Goal: Task Accomplishment & Management: Use online tool/utility

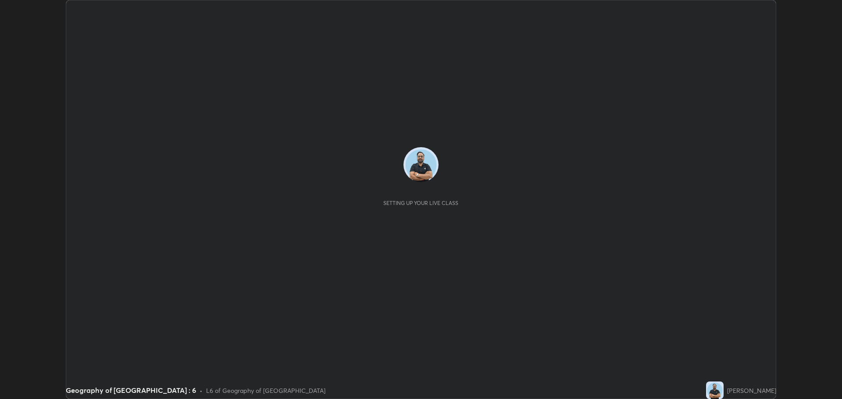
scroll to position [399, 841]
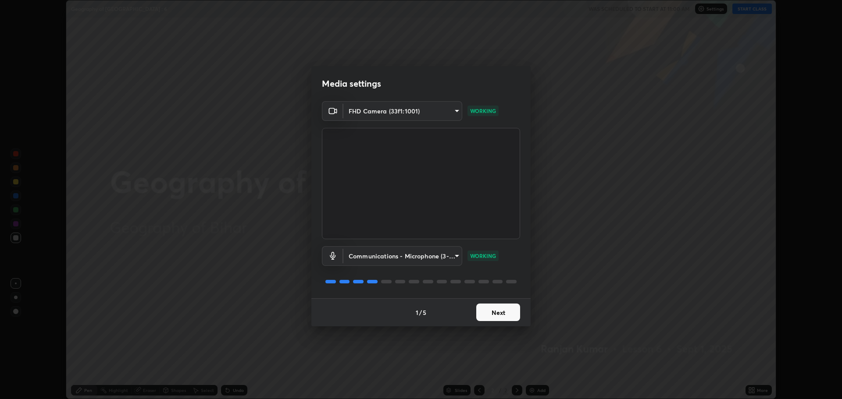
click at [503, 310] on button "Next" at bounding box center [498, 313] width 44 height 18
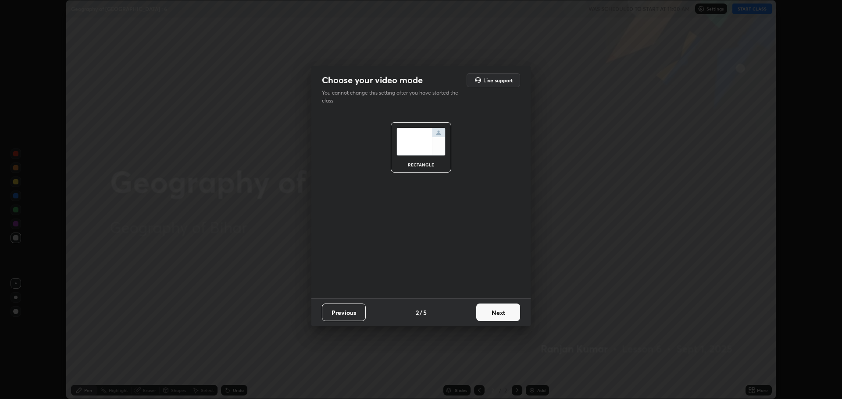
click at [502, 306] on button "Next" at bounding box center [498, 313] width 44 height 18
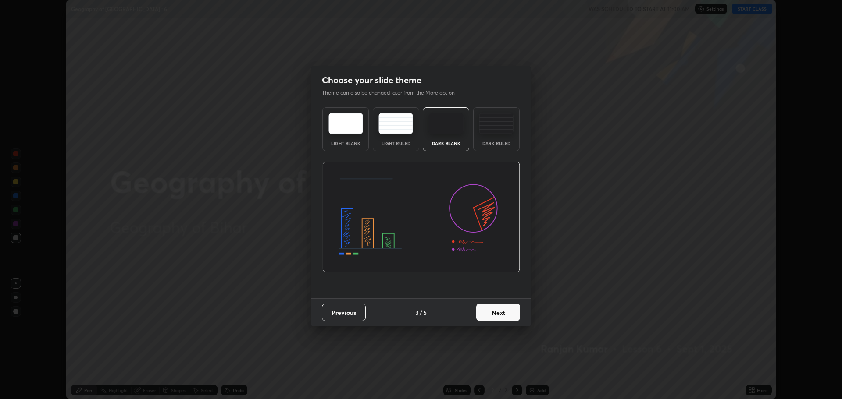
click at [503, 310] on button "Next" at bounding box center [498, 313] width 44 height 18
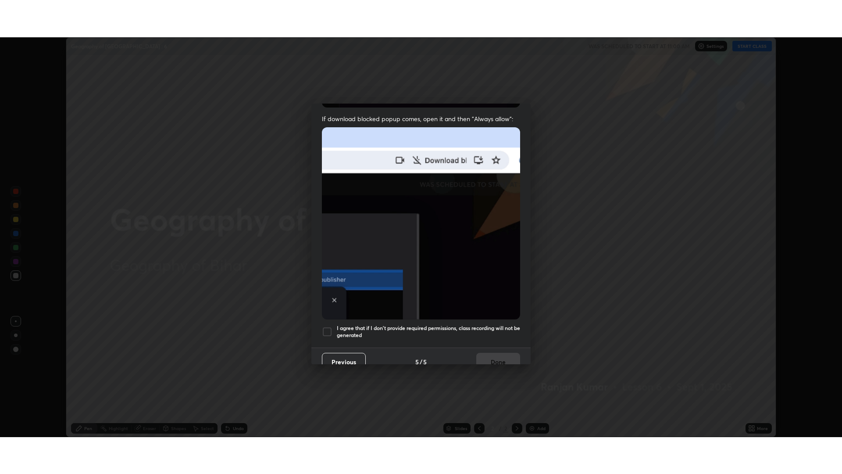
scroll to position [178, 0]
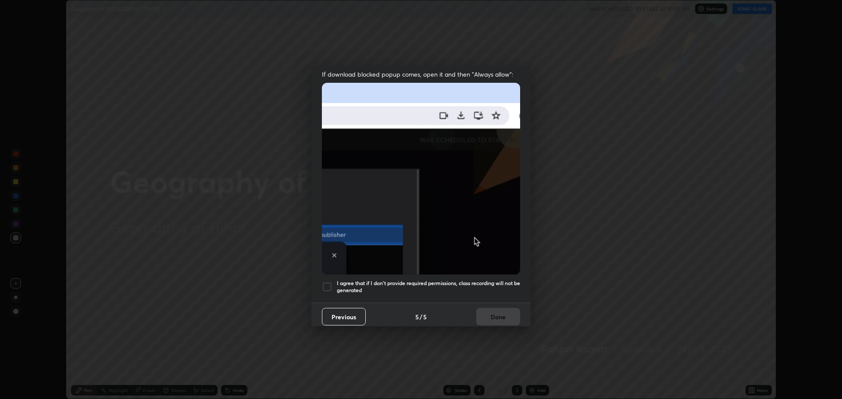
click at [327, 283] on div at bounding box center [327, 287] width 11 height 11
click at [476, 308] on button "Done" at bounding box center [498, 317] width 44 height 18
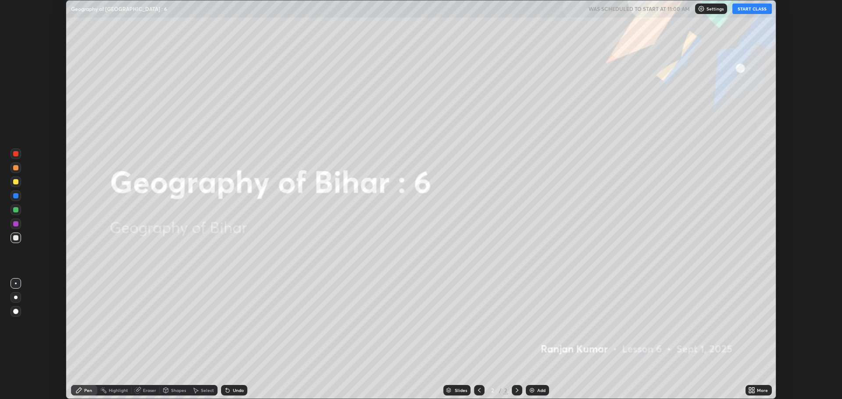
click at [750, 392] on icon at bounding box center [750, 392] width 2 height 2
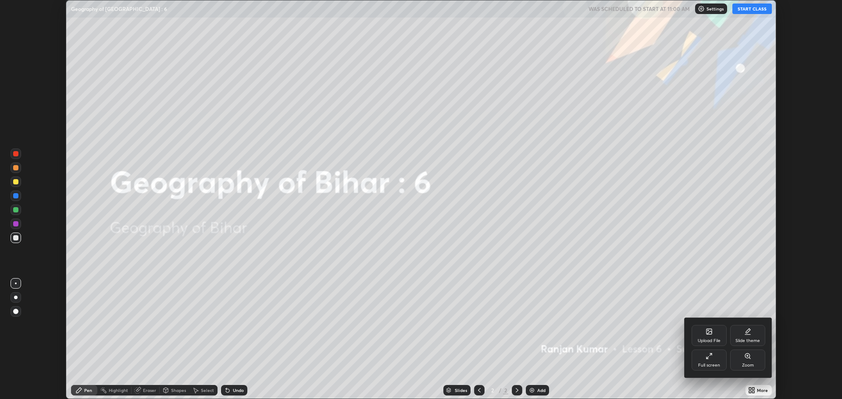
click at [712, 360] on div "Full screen" at bounding box center [708, 360] width 35 height 21
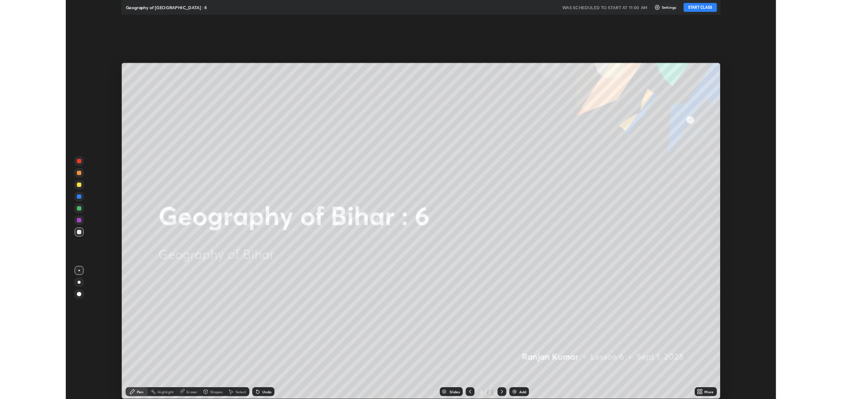
scroll to position [474, 842]
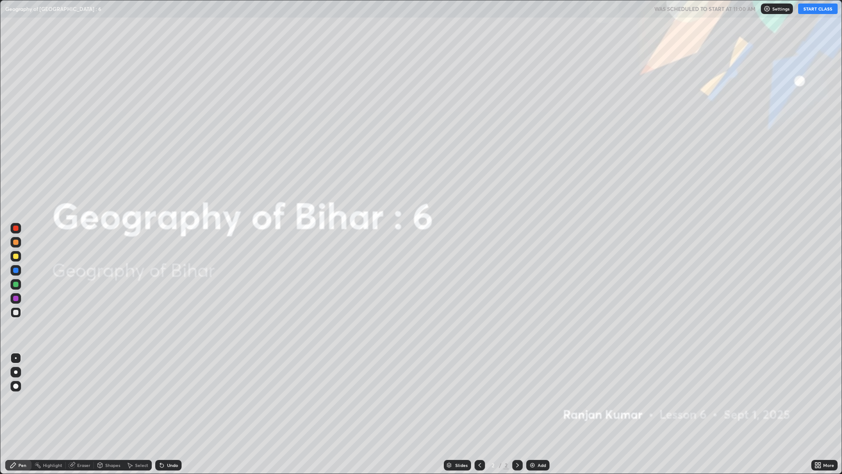
click at [813, 12] on button "START CLASS" at bounding box center [817, 9] width 39 height 11
click at [540, 399] on div "Add" at bounding box center [542, 465] width 8 height 4
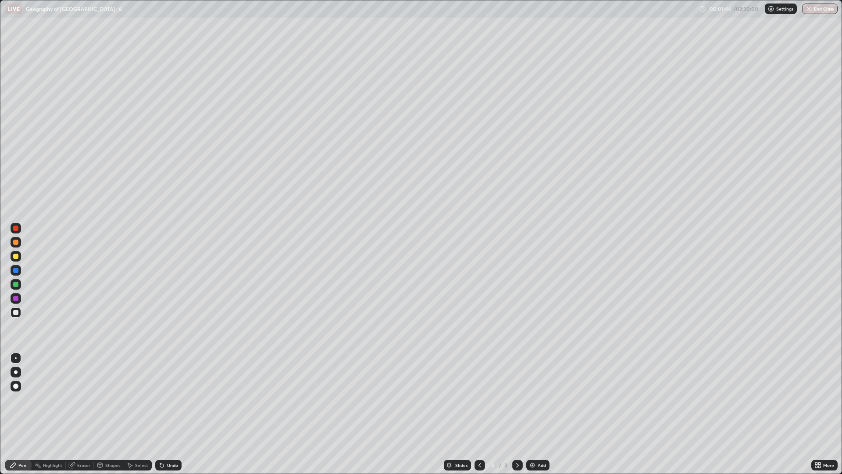
click at [539, 399] on div "Add" at bounding box center [542, 465] width 8 height 4
click at [19, 228] on div at bounding box center [16, 228] width 11 height 11
click at [19, 256] on div at bounding box center [16, 256] width 11 height 11
click at [79, 399] on div "Eraser" at bounding box center [83, 465] width 13 height 4
click at [20, 399] on div "Pen" at bounding box center [18, 464] width 26 height 11
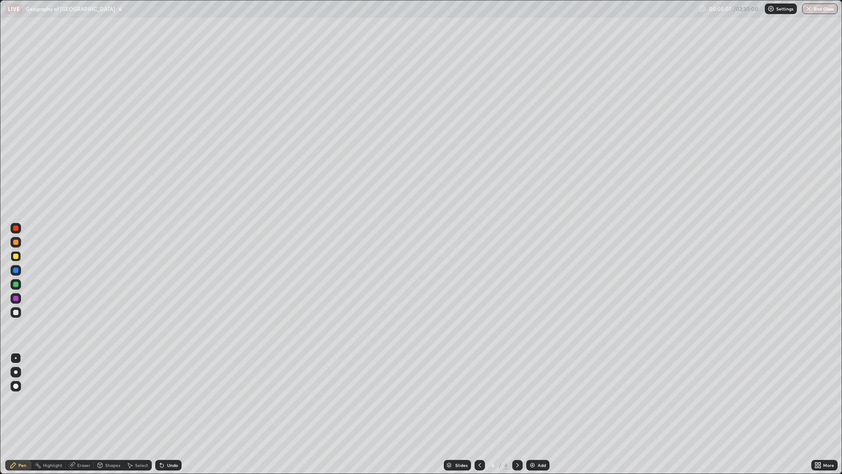
click at [16, 298] on div at bounding box center [15, 298] width 5 height 5
click at [538, 399] on div "Add" at bounding box center [542, 465] width 8 height 4
click at [16, 313] on div at bounding box center [15, 312] width 5 height 5
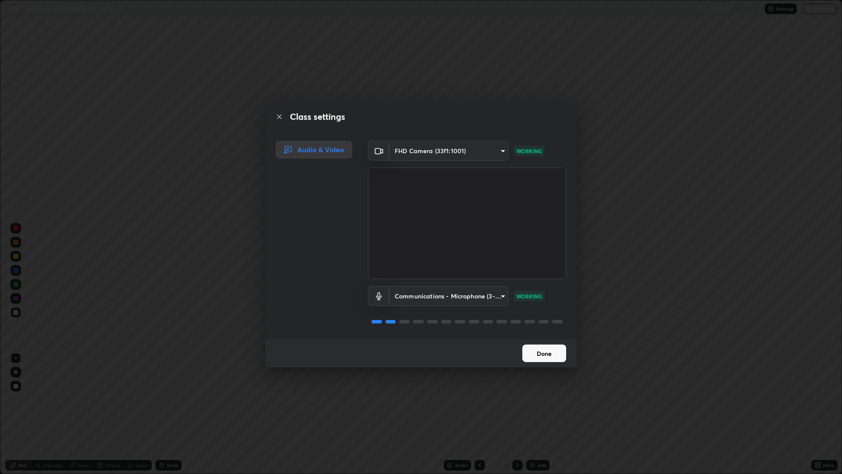
click at [530, 352] on button "Done" at bounding box center [544, 353] width 44 height 18
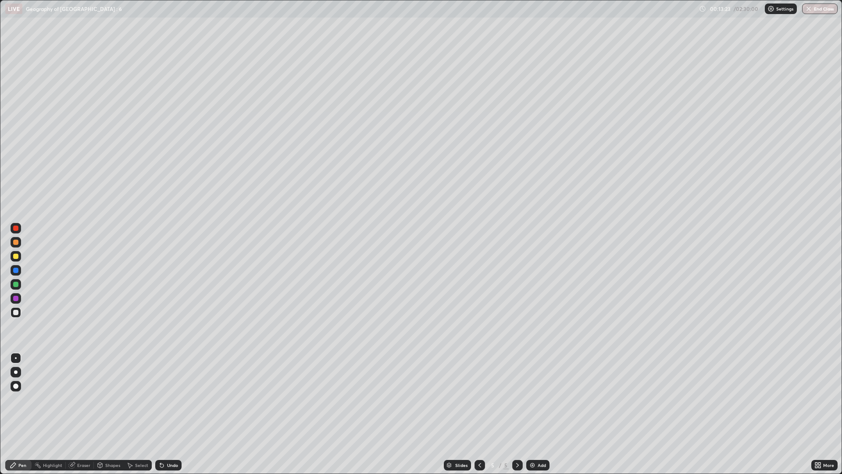
click at [19, 255] on div at bounding box center [16, 256] width 11 height 11
click at [16, 298] on div at bounding box center [15, 298] width 5 height 5
click at [20, 298] on div at bounding box center [16, 298] width 11 height 11
click at [18, 285] on div at bounding box center [15, 283] width 5 height 5
click at [86, 399] on div "Eraser" at bounding box center [83, 465] width 13 height 4
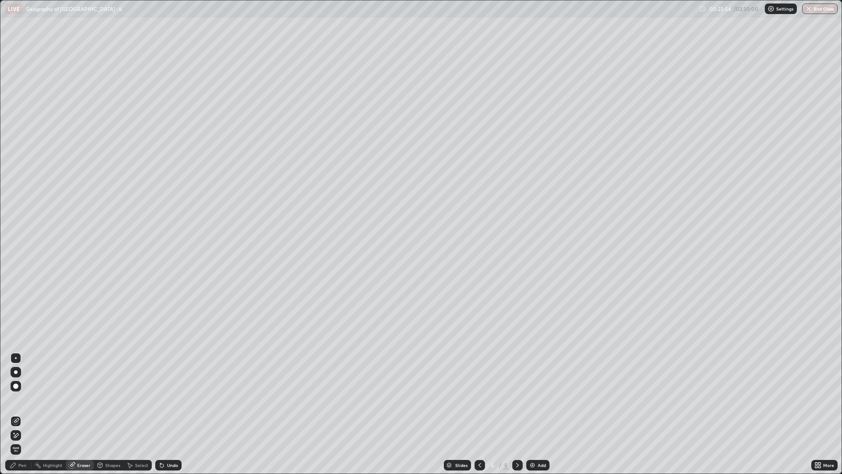
click at [27, 399] on div "Pen" at bounding box center [18, 464] width 26 height 11
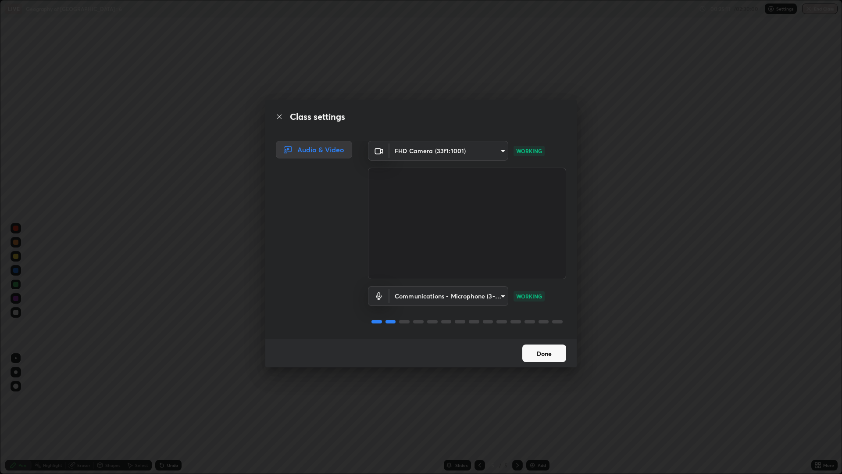
click at [534, 355] on button "Done" at bounding box center [544, 353] width 44 height 18
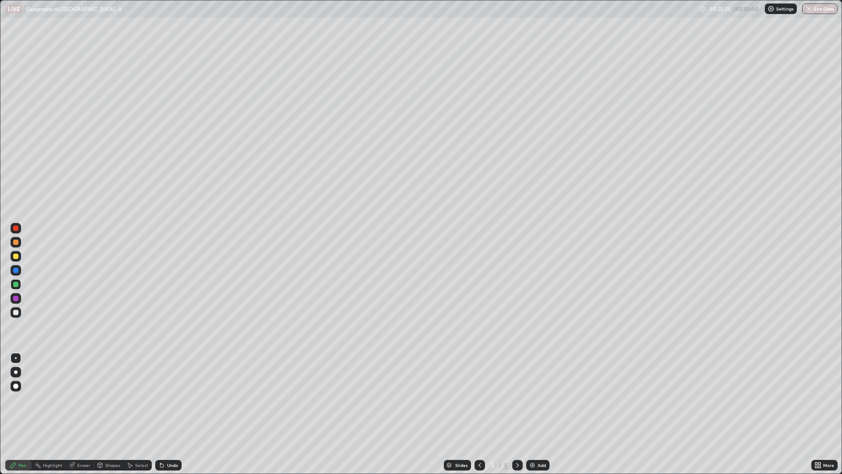
click at [16, 298] on div at bounding box center [15, 298] width 5 height 5
click at [534, 399] on img at bounding box center [532, 464] width 7 height 7
click at [481, 399] on icon at bounding box center [479, 464] width 7 height 7
click at [82, 399] on div "Eraser" at bounding box center [80, 464] width 28 height 11
click at [25, 399] on div "Pen" at bounding box center [22, 465] width 8 height 4
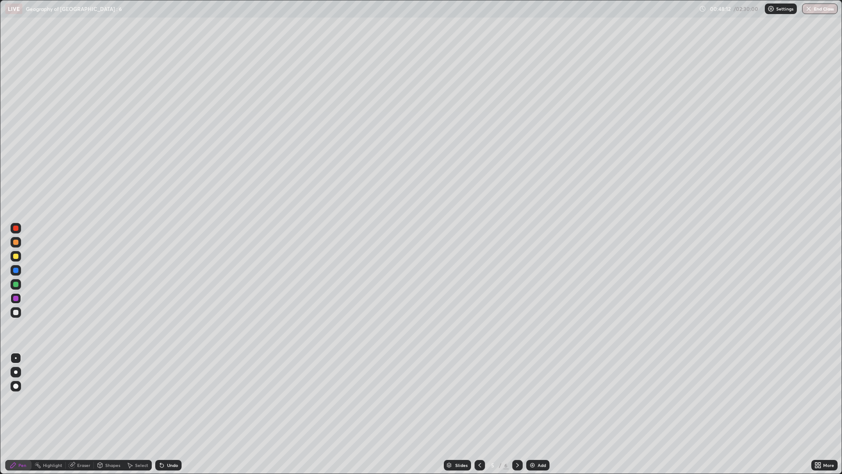
click at [540, 399] on div "Add" at bounding box center [542, 465] width 8 height 4
click at [479, 399] on icon at bounding box center [479, 464] width 7 height 7
click at [483, 399] on div at bounding box center [479, 465] width 11 height 18
click at [522, 399] on div at bounding box center [517, 464] width 11 height 11
click at [14, 314] on div at bounding box center [15, 312] width 5 height 5
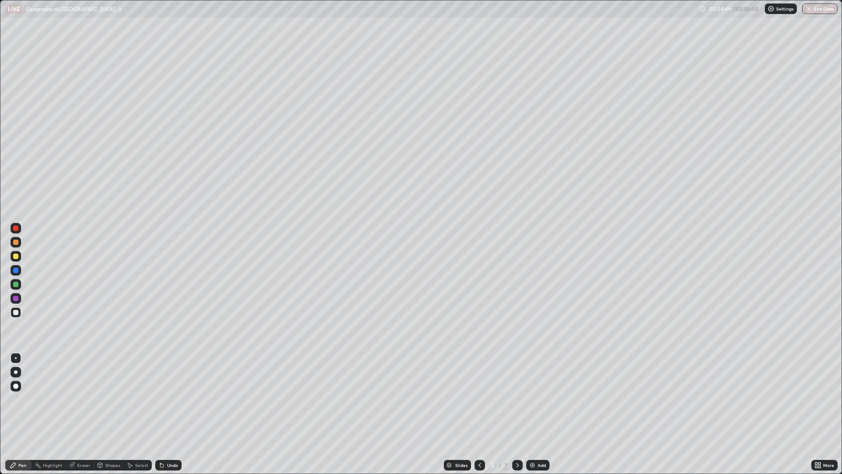
click at [16, 298] on div at bounding box center [15, 298] width 5 height 5
click at [20, 255] on div at bounding box center [16, 256] width 11 height 11
click at [16, 311] on div at bounding box center [15, 312] width 5 height 5
click at [545, 399] on div "Add" at bounding box center [542, 465] width 8 height 4
click at [539, 399] on div "Add" at bounding box center [542, 465] width 8 height 4
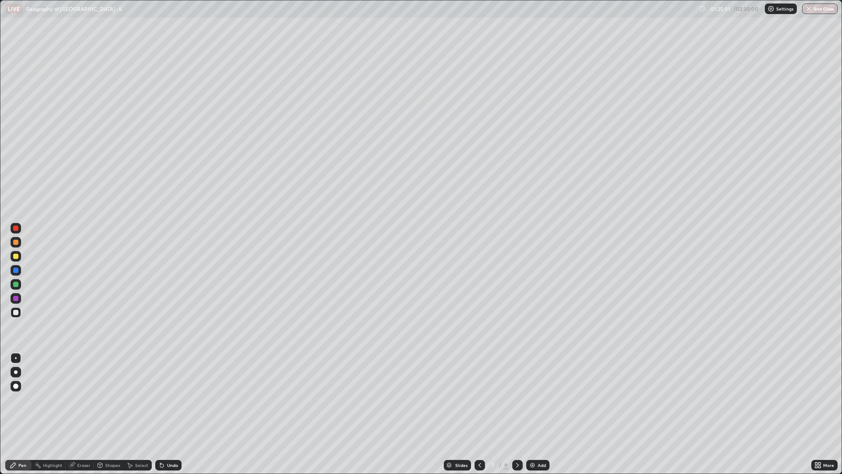
click at [818, 399] on icon at bounding box center [817, 464] width 7 height 7
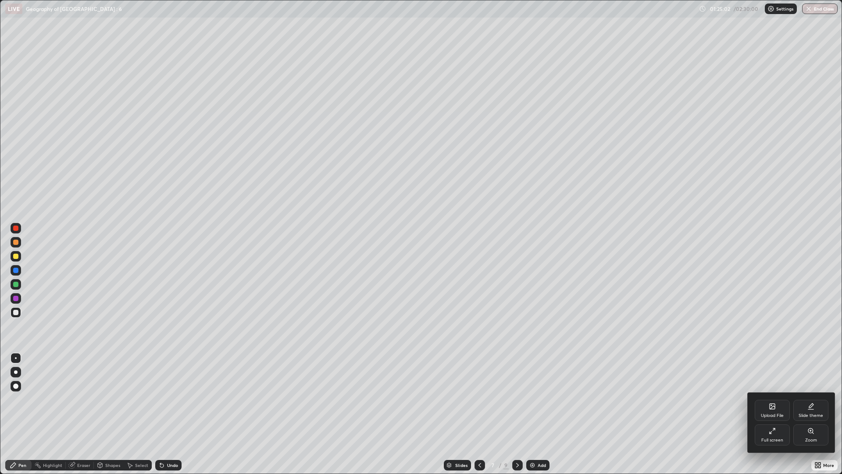
click at [761, 399] on div "Full screen" at bounding box center [772, 434] width 35 height 21
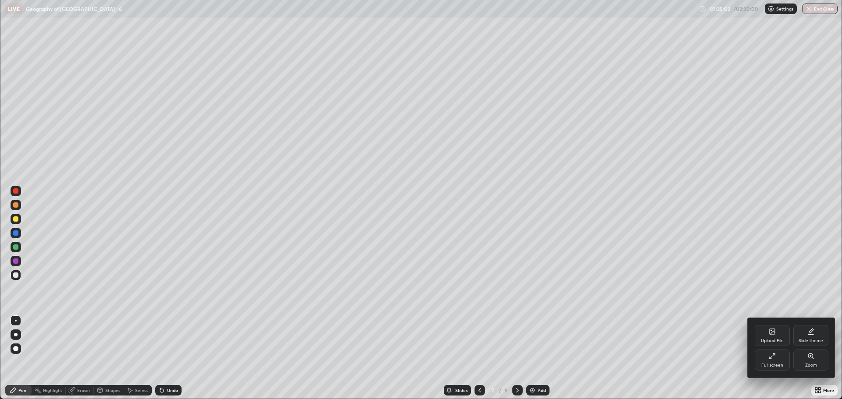
scroll to position [43443, 43001]
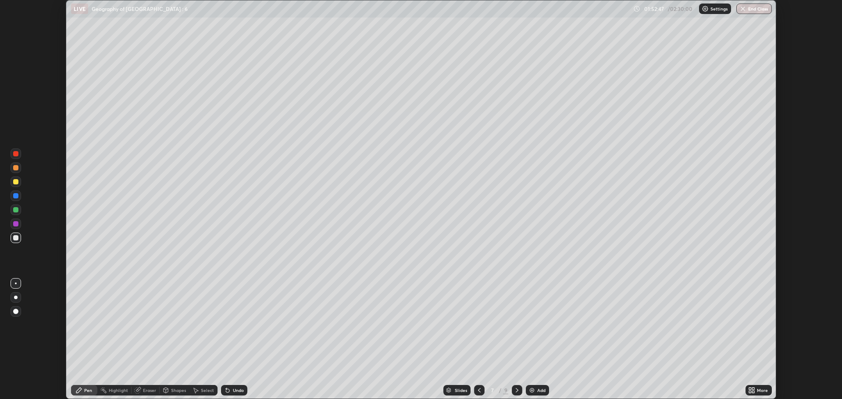
click at [19, 155] on div at bounding box center [16, 154] width 11 height 11
click at [84, 388] on div "Pen" at bounding box center [88, 390] width 8 height 4
click at [82, 387] on icon at bounding box center [78, 390] width 7 height 7
click at [115, 391] on div "Highlight" at bounding box center [118, 390] width 19 height 4
click at [15, 359] on icon at bounding box center [16, 360] width 4 height 4
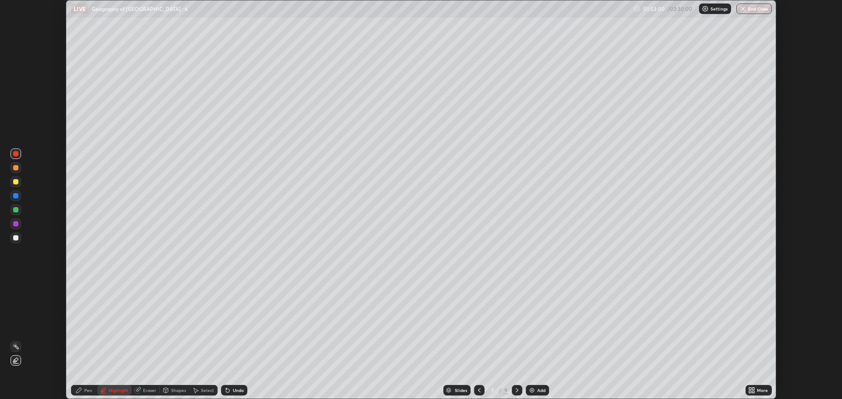
click at [16, 345] on circle at bounding box center [16, 344] width 1 height 1
click at [17, 359] on icon at bounding box center [16, 360] width 4 height 4
click at [17, 348] on icon at bounding box center [15, 346] width 7 height 7
click at [93, 388] on div "Pen" at bounding box center [84, 390] width 26 height 11
click at [19, 182] on div at bounding box center [16, 182] width 11 height 11
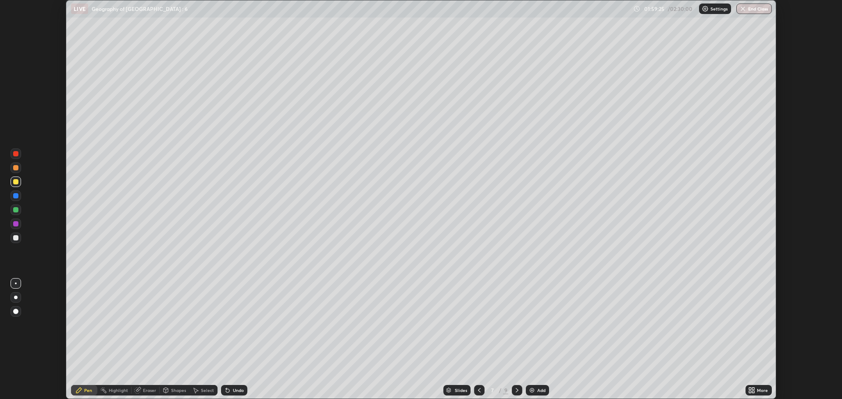
click at [17, 153] on div at bounding box center [15, 153] width 5 height 5
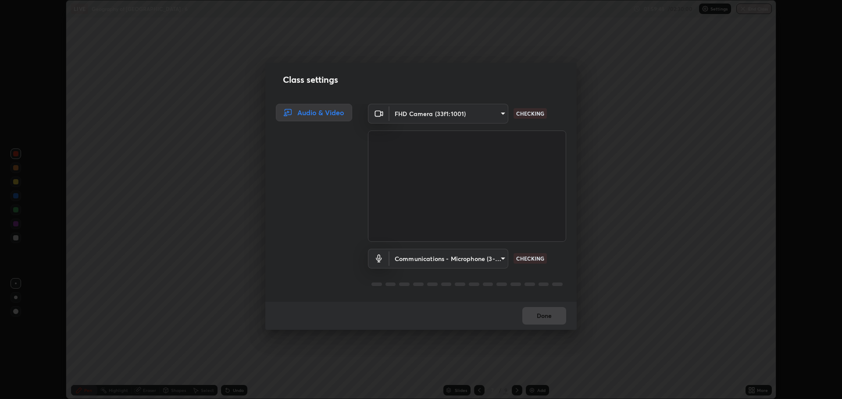
click at [627, 173] on div "Class settings Audio & Video FHD Camera (33f1:1001) 4bfa1e59eefec5a120d2de8a4ad…" at bounding box center [421, 199] width 842 height 399
click at [553, 313] on button "Done" at bounding box center [544, 316] width 44 height 18
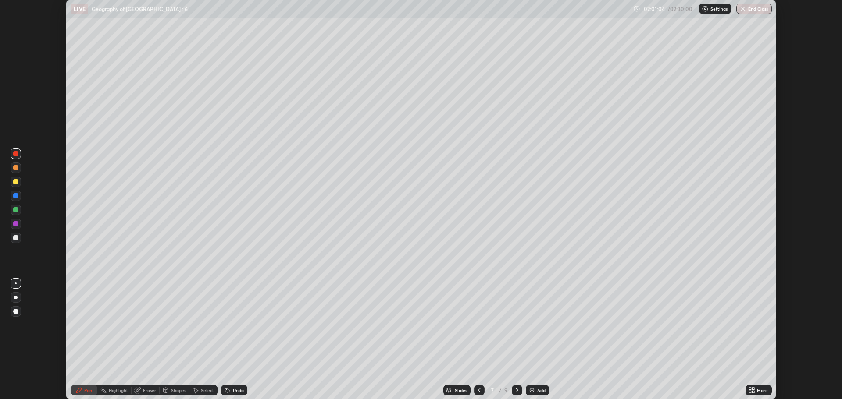
click at [19, 183] on div at bounding box center [16, 182] width 11 height 11
click at [21, 154] on div at bounding box center [16, 154] width 11 height 11
click at [16, 224] on div at bounding box center [15, 223] width 5 height 5
click at [544, 390] on div "Add" at bounding box center [541, 390] width 8 height 4
click at [14, 153] on div at bounding box center [15, 153] width 5 height 5
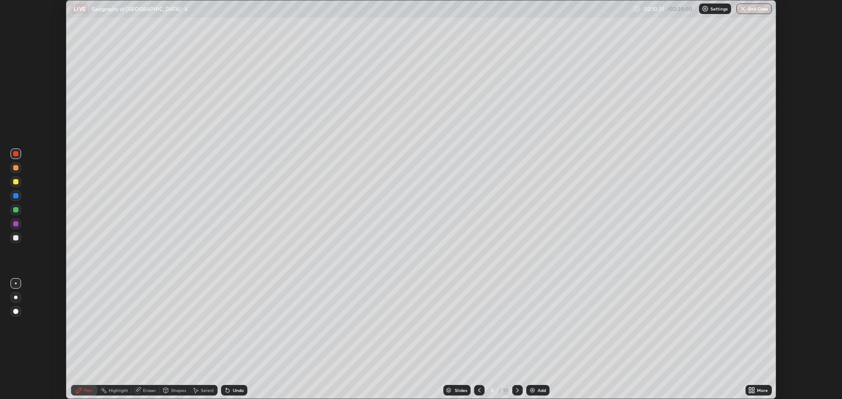
click at [17, 153] on div at bounding box center [15, 153] width 5 height 5
click at [89, 389] on div "Pen" at bounding box center [88, 390] width 8 height 4
click at [80, 387] on icon at bounding box center [78, 390] width 7 height 7
click at [540, 387] on div "Add" at bounding box center [537, 390] width 23 height 11
click at [148, 390] on div "Eraser" at bounding box center [149, 390] width 13 height 4
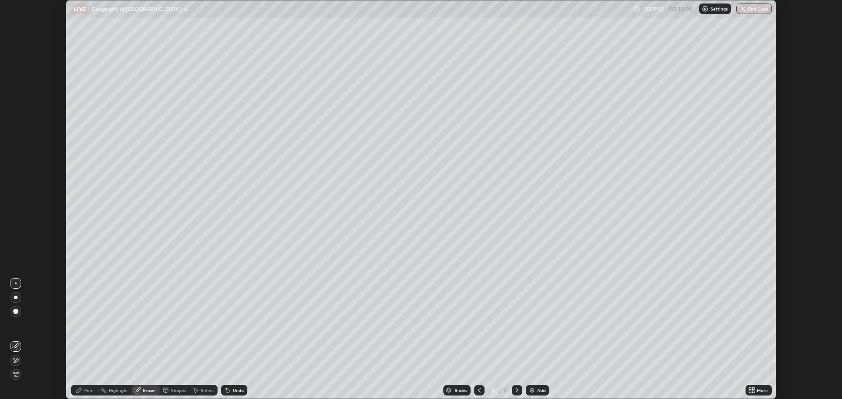
click at [85, 388] on div "Pen" at bounding box center [88, 390] width 8 height 4
click at [478, 388] on icon at bounding box center [479, 390] width 7 height 7
click at [516, 391] on icon at bounding box center [516, 390] width 7 height 7
click at [88, 390] on div "Pen" at bounding box center [88, 390] width 8 height 4
click at [537, 388] on div "Add" at bounding box center [541, 390] width 8 height 4
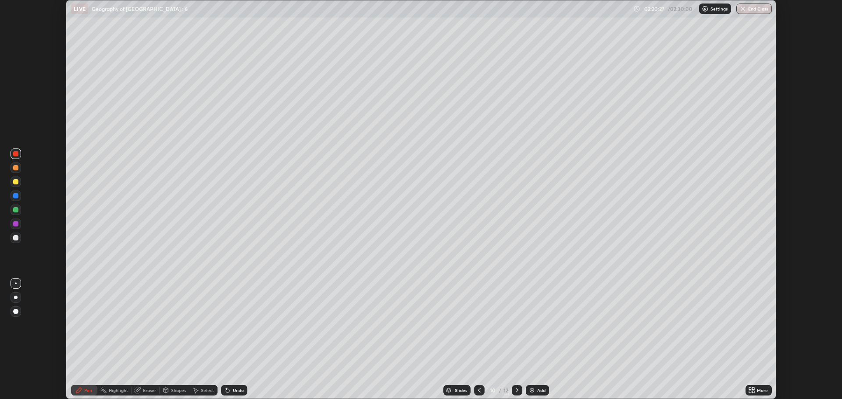
click at [479, 391] on icon at bounding box center [479, 390] width 7 height 7
click at [534, 389] on img at bounding box center [531, 390] width 7 height 7
click at [147, 390] on div "Eraser" at bounding box center [149, 390] width 13 height 4
click at [89, 383] on div "Pen" at bounding box center [84, 391] width 26 height 18
click at [477, 392] on icon at bounding box center [479, 390] width 7 height 7
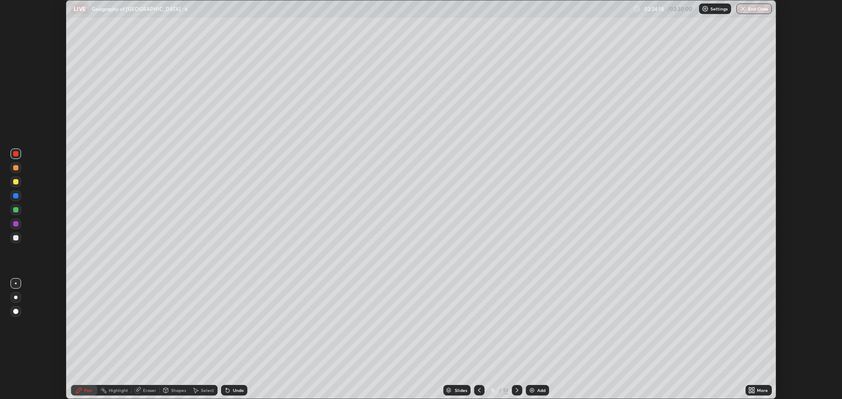
click at [474, 388] on div at bounding box center [479, 390] width 11 height 11
click at [516, 391] on icon at bounding box center [516, 390] width 7 height 7
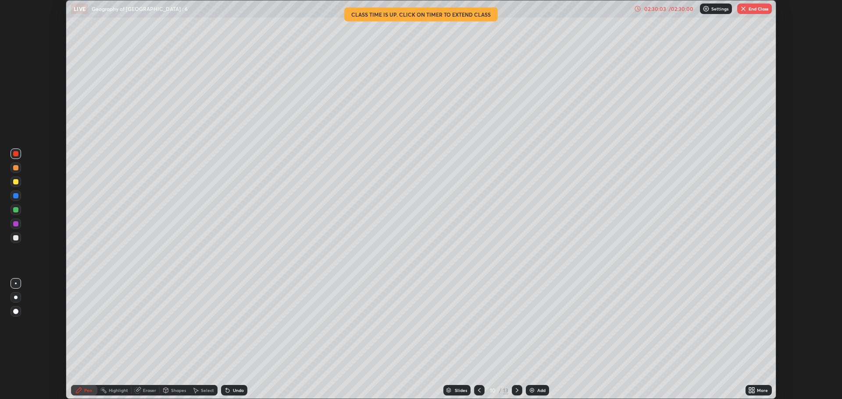
click at [676, 8] on div "/ 02:30:00" at bounding box center [680, 8] width 27 height 5
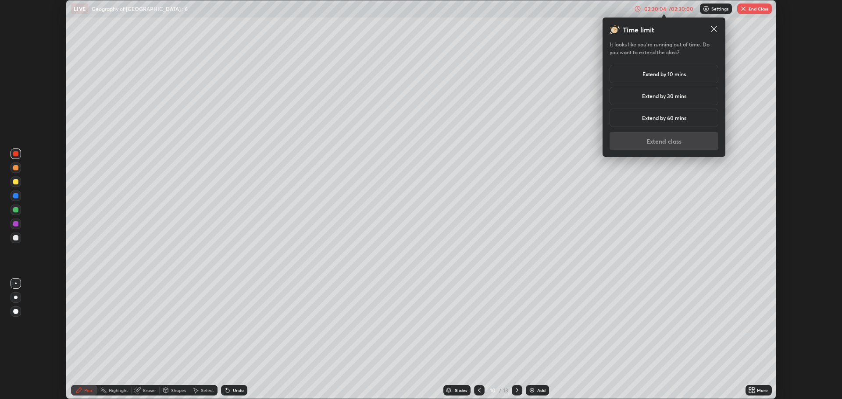
click at [662, 75] on h5 "Extend by 10 mins" at bounding box center [663, 74] width 43 height 8
click at [649, 139] on button "Extend class" at bounding box center [663, 141] width 109 height 18
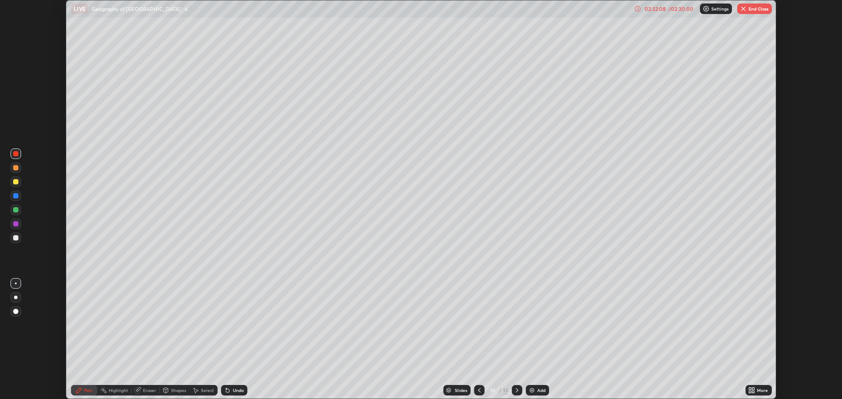
click at [21, 181] on div at bounding box center [16, 182] width 11 height 11
click at [16, 168] on div at bounding box center [15, 167] width 5 height 5
click at [751, 11] on button "End Class" at bounding box center [754, 9] width 35 height 11
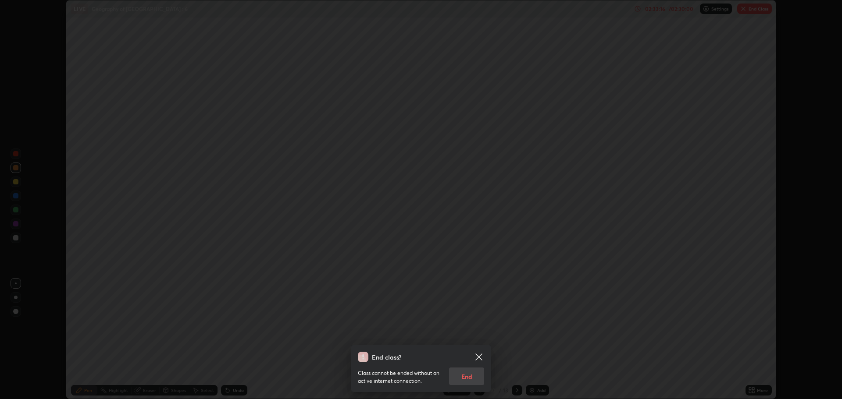
click at [471, 371] on div "Class cannot be ended without an active internet connection. End" at bounding box center [421, 374] width 126 height 23
click at [482, 354] on icon at bounding box center [479, 357] width 11 height 11
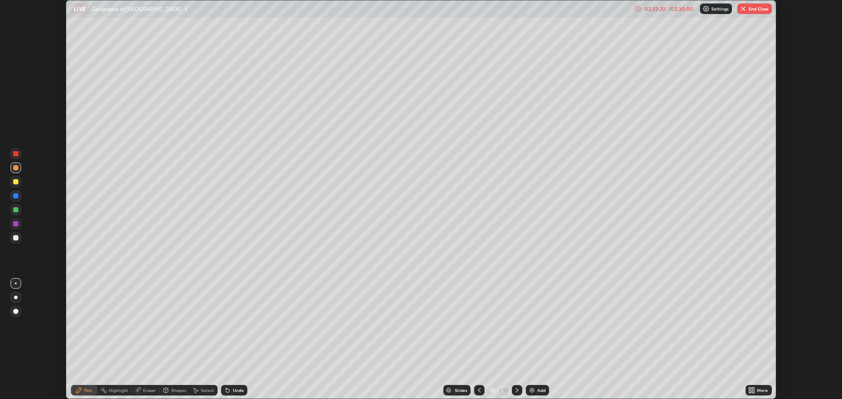
click at [758, 12] on button "End Class" at bounding box center [754, 9] width 35 height 11
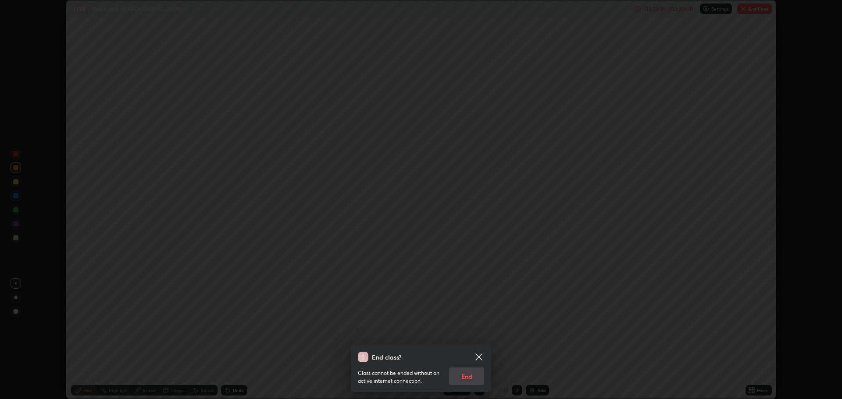
click at [470, 374] on div "Class cannot be ended without an active internet connection. End" at bounding box center [421, 374] width 126 height 23
click at [469, 379] on div "Class cannot be ended without an active internet connection. End" at bounding box center [421, 374] width 126 height 23
click at [484, 356] on icon at bounding box center [479, 357] width 11 height 11
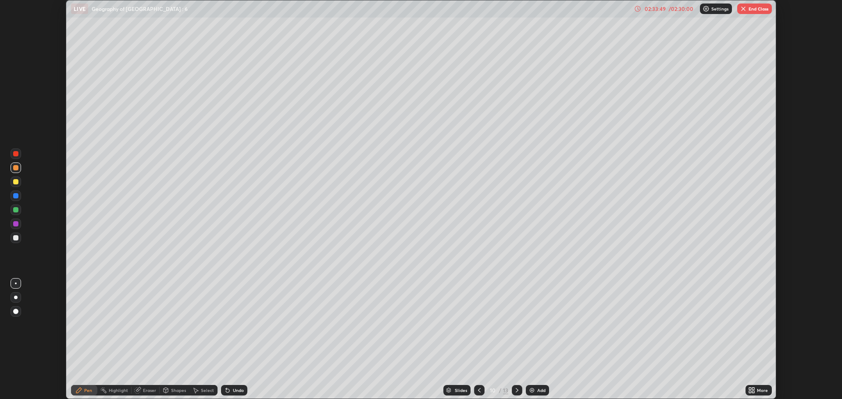
click at [765, 11] on button "End Class" at bounding box center [754, 9] width 35 height 11
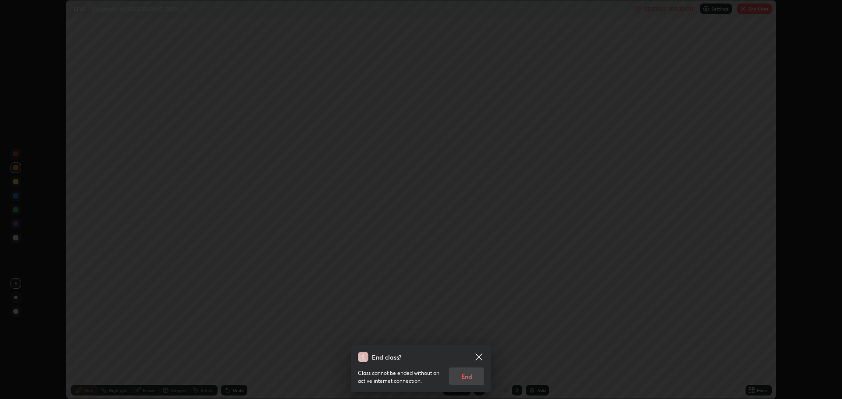
click at [765, 11] on div "End class? Class cannot be ended without an active internet connection. End" at bounding box center [421, 199] width 842 height 399
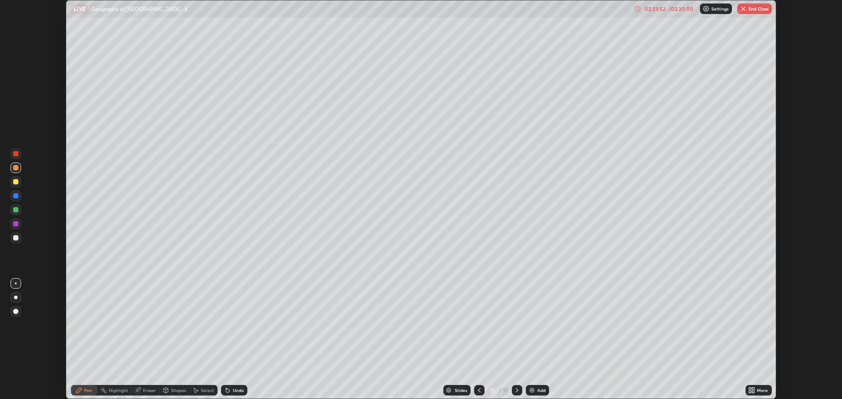
click at [765, 9] on button "End Class" at bounding box center [754, 9] width 35 height 11
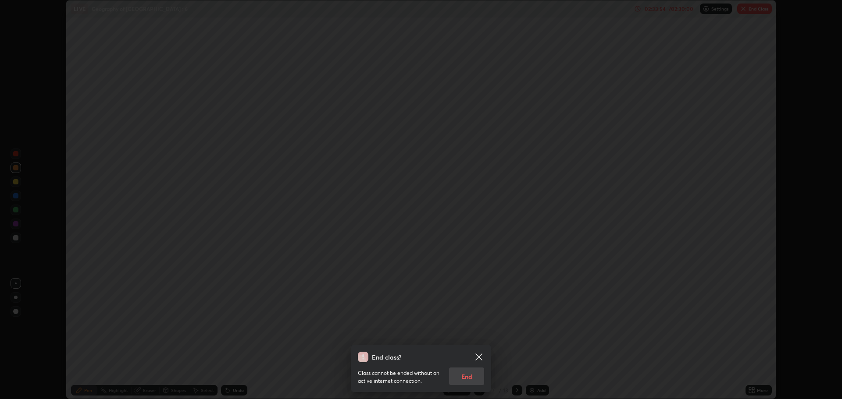
click at [471, 373] on div "Class cannot be ended without an active internet connection. End" at bounding box center [421, 374] width 126 height 23
click at [471, 378] on div "Class cannot be ended without an active internet connection. End" at bounding box center [421, 374] width 126 height 23
click at [471, 372] on div "Class cannot be ended without an active internet connection. End" at bounding box center [421, 374] width 126 height 23
click at [471, 374] on div "Class cannot be ended without an active internet connection. End" at bounding box center [421, 374] width 126 height 23
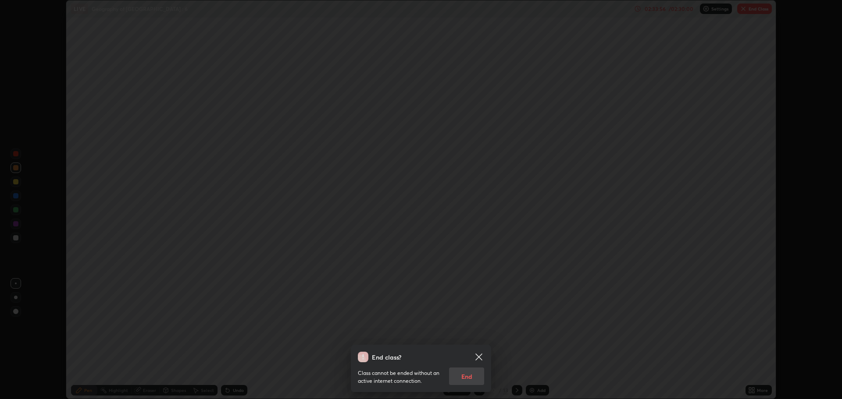
click at [469, 370] on div "Class cannot be ended without an active internet connection. End" at bounding box center [421, 374] width 126 height 23
click at [470, 374] on div "Class cannot be ended without an active internet connection. End" at bounding box center [421, 374] width 126 height 23
click at [466, 370] on div "Class cannot be ended without an active internet connection. End" at bounding box center [421, 374] width 126 height 23
click at [467, 377] on div "Class cannot be ended without an active internet connection. End" at bounding box center [421, 374] width 126 height 23
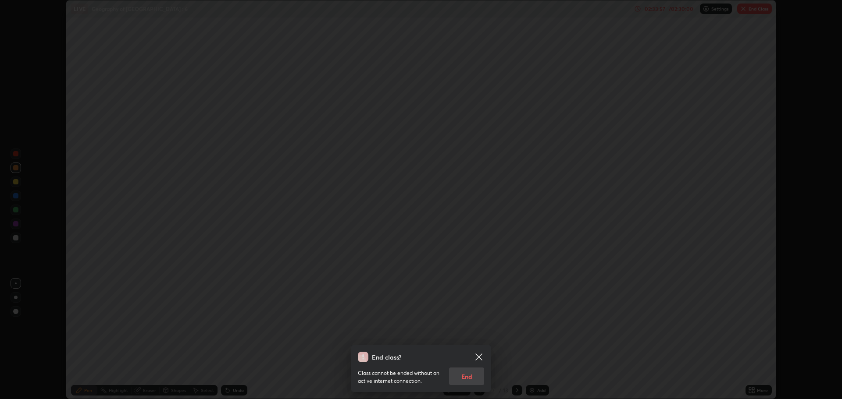
click at [467, 380] on div "Class cannot be ended without an active internet connection. End" at bounding box center [421, 374] width 126 height 23
click at [464, 377] on div "Class cannot be ended without an active internet connection. End" at bounding box center [421, 374] width 126 height 23
click at [469, 380] on div "Class cannot be ended without an active internet connection. End" at bounding box center [421, 374] width 126 height 23
click at [469, 373] on div "Class cannot be ended without an active internet connection. End" at bounding box center [421, 374] width 126 height 23
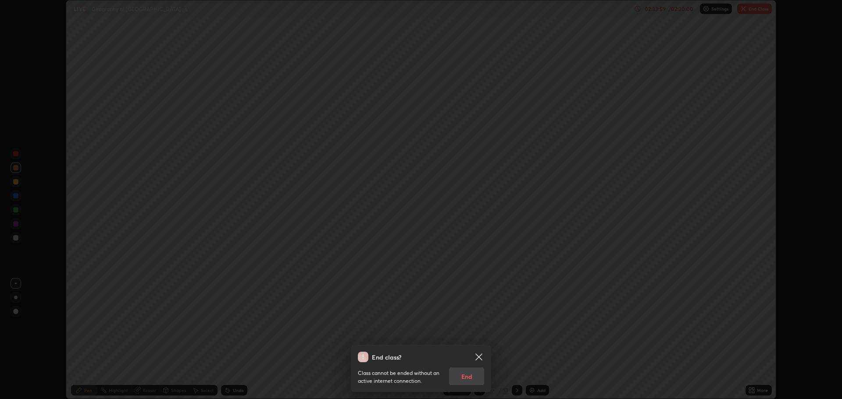
click at [466, 369] on div "Class cannot be ended without an active internet connection. End" at bounding box center [421, 374] width 126 height 23
click at [461, 372] on div "Class cannot be ended without an active internet connection. End" at bounding box center [421, 374] width 126 height 23
click at [466, 376] on div "Class cannot be ended without an active internet connection. End" at bounding box center [421, 374] width 126 height 23
click at [470, 378] on div "Class cannot be ended without an active internet connection. End" at bounding box center [421, 374] width 126 height 23
click at [471, 375] on div "Class cannot be ended without an active internet connection. End" at bounding box center [421, 374] width 126 height 23
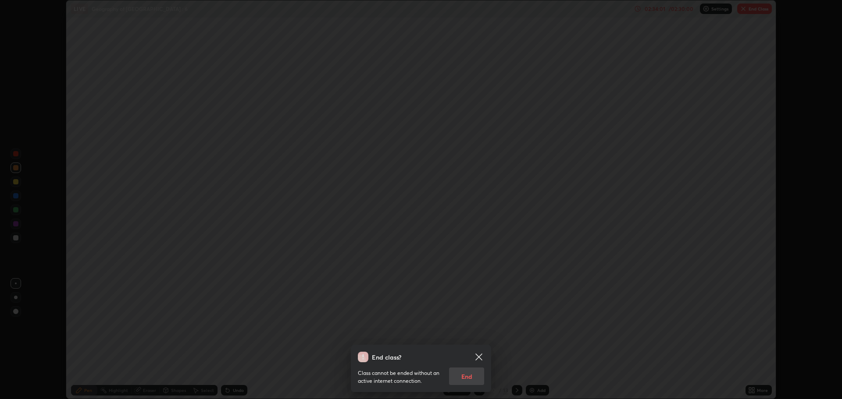
click at [470, 377] on div "Class cannot be ended without an active internet connection. End" at bounding box center [421, 374] width 126 height 23
click at [470, 370] on div "Class cannot be ended without an active internet connection. End" at bounding box center [421, 374] width 126 height 23
click at [467, 374] on div "Class cannot be ended without an active internet connection. End" at bounding box center [421, 374] width 126 height 23
click at [482, 352] on icon at bounding box center [479, 357] width 11 height 11
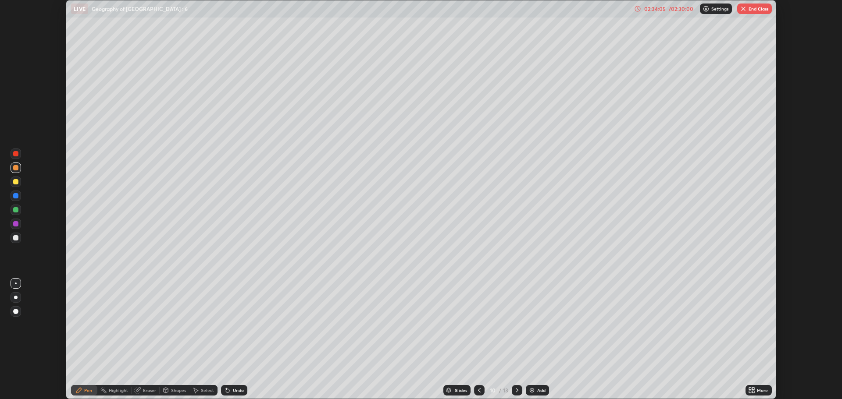
click at [765, 7] on button "End Class" at bounding box center [754, 9] width 35 height 11
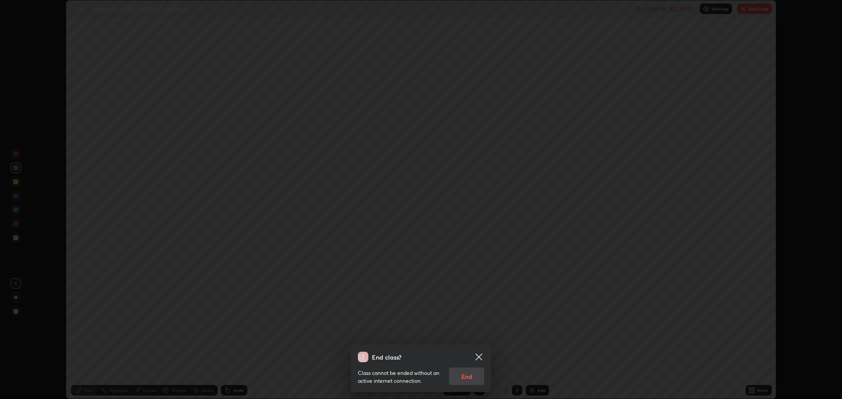
click at [465, 374] on div "Class cannot be ended without an active internet connection. End" at bounding box center [421, 374] width 126 height 23
click at [467, 368] on div "Class cannot be ended without an active internet connection. End" at bounding box center [421, 374] width 126 height 23
click at [475, 382] on div "Class cannot be ended without an active internet connection. End" at bounding box center [421, 374] width 126 height 23
click at [470, 374] on div "Class cannot be ended without an active internet connection. End" at bounding box center [421, 374] width 126 height 23
click at [468, 372] on div "Class cannot be ended without an active internet connection. End" at bounding box center [421, 374] width 126 height 23
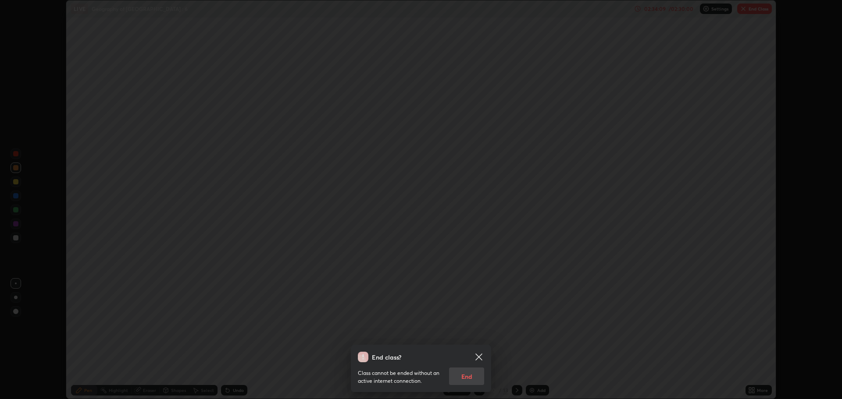
click at [467, 369] on div "Class cannot be ended without an active internet connection. End" at bounding box center [421, 374] width 126 height 23
click at [471, 369] on div "Class cannot be ended without an active internet connection. End" at bounding box center [421, 374] width 126 height 23
click at [476, 382] on div "Class cannot be ended without an active internet connection. End" at bounding box center [421, 374] width 126 height 23
click at [470, 377] on div "Class cannot be ended without an active internet connection. End" at bounding box center [421, 374] width 126 height 23
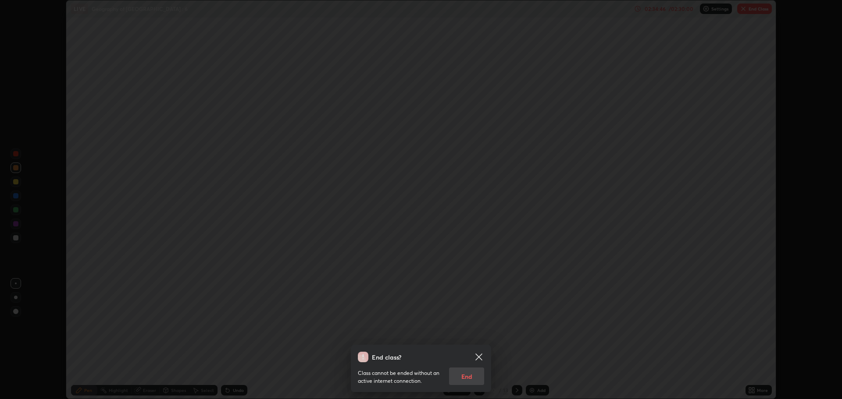
click at [469, 375] on div "Class cannot be ended without an active internet connection. End" at bounding box center [421, 374] width 126 height 23
click at [470, 374] on div "Class cannot be ended without an active internet connection. End" at bounding box center [421, 374] width 126 height 23
click at [477, 353] on icon at bounding box center [479, 357] width 11 height 11
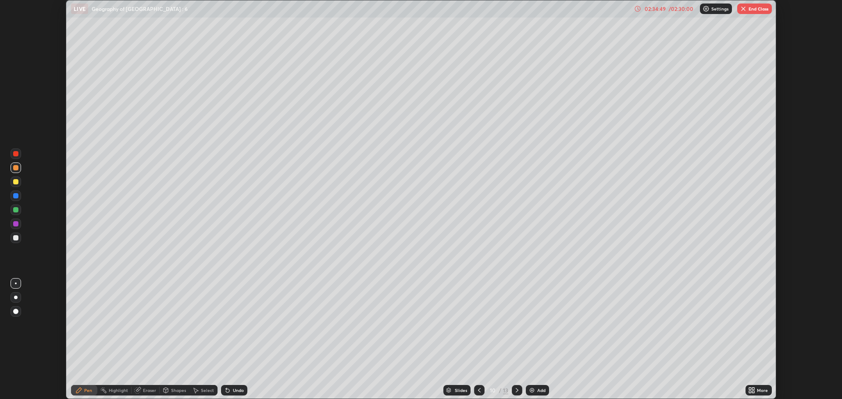
click at [762, 10] on button "End Class" at bounding box center [754, 9] width 35 height 11
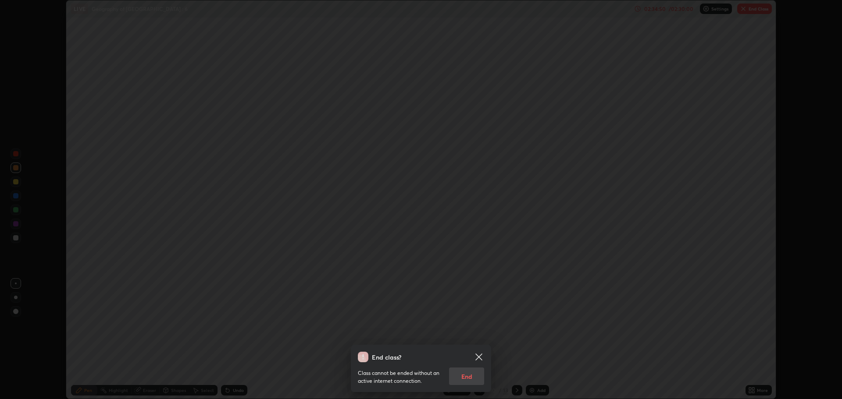
click at [463, 371] on div "Class cannot be ended without an active internet connection. End" at bounding box center [421, 374] width 126 height 23
click at [463, 377] on div "Class cannot be ended without an active internet connection. End" at bounding box center [421, 374] width 126 height 23
click at [464, 377] on div "Class cannot be ended without an active internet connection. End" at bounding box center [421, 374] width 126 height 23
click at [467, 370] on div "Class cannot be ended without an active internet connection. End" at bounding box center [421, 374] width 126 height 23
click at [465, 377] on div "Class cannot be ended without an active internet connection. End" at bounding box center [421, 374] width 126 height 23
